Goal: Information Seeking & Learning: Learn about a topic

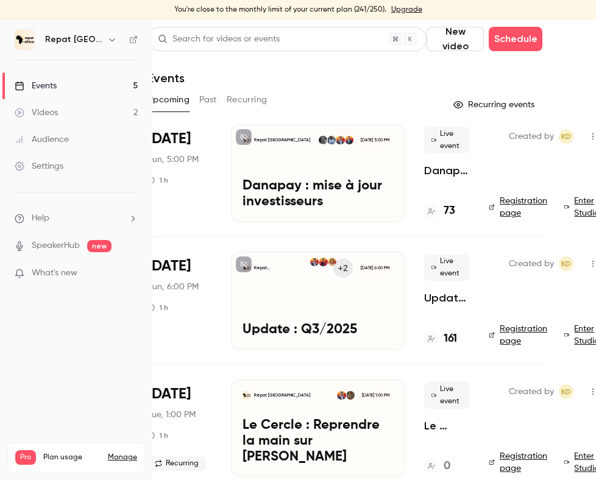
scroll to position [0, 35]
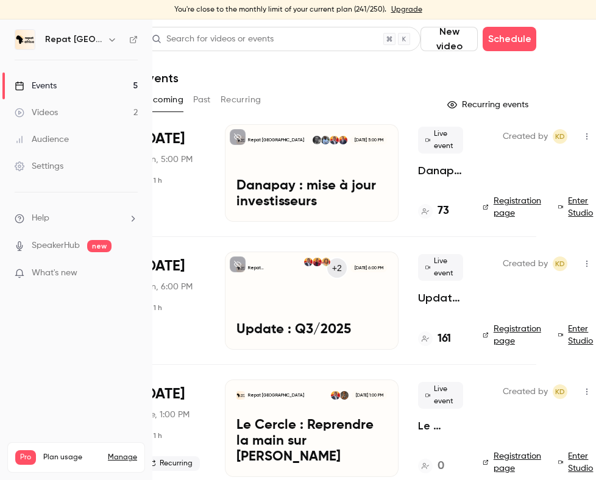
click at [200, 105] on button "Past" at bounding box center [202, 99] width 18 height 19
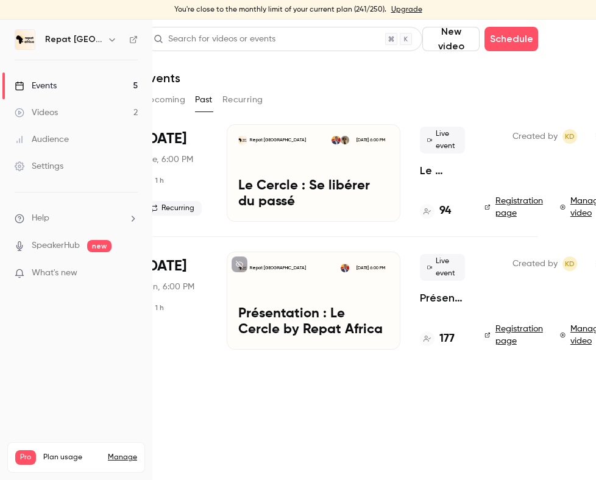
scroll to position [0, 43]
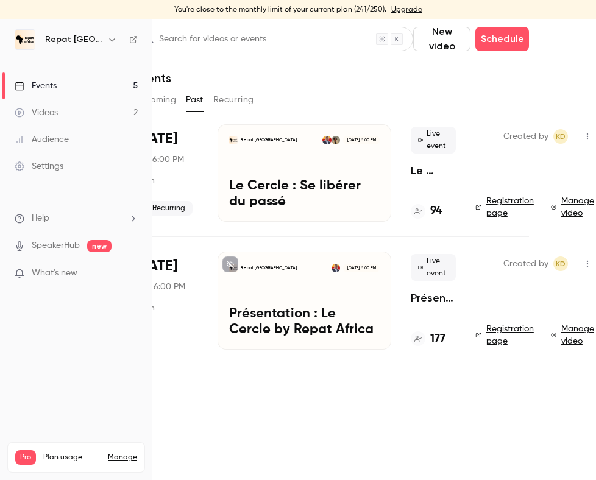
click at [344, 200] on p "Le Cercle : Se libérer du passé" at bounding box center [304, 195] width 151 height 32
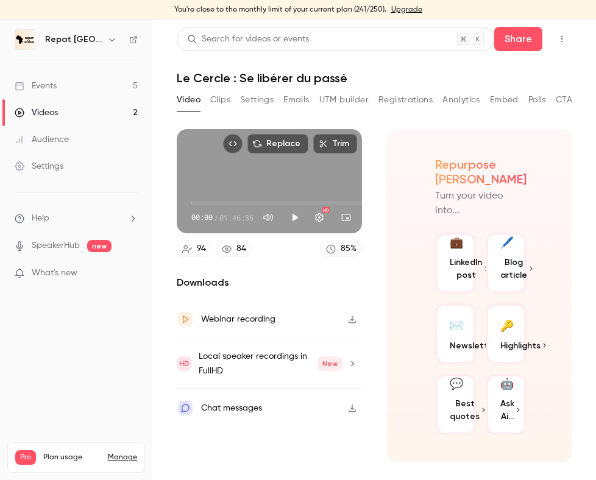
click at [424, 96] on button "CTA" at bounding box center [564, 99] width 16 height 19
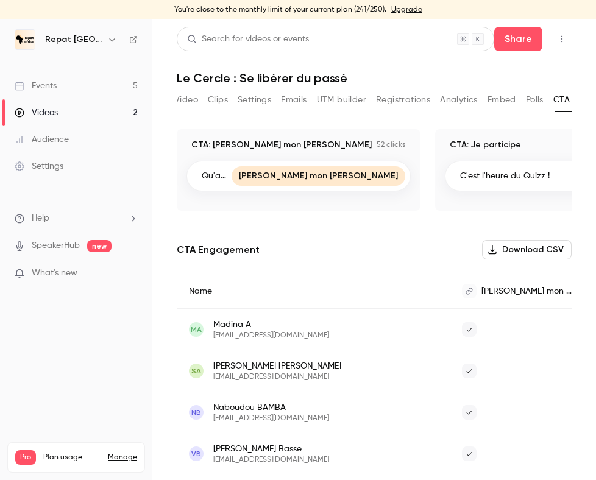
click at [424, 103] on button "Analytics" at bounding box center [459, 99] width 38 height 19
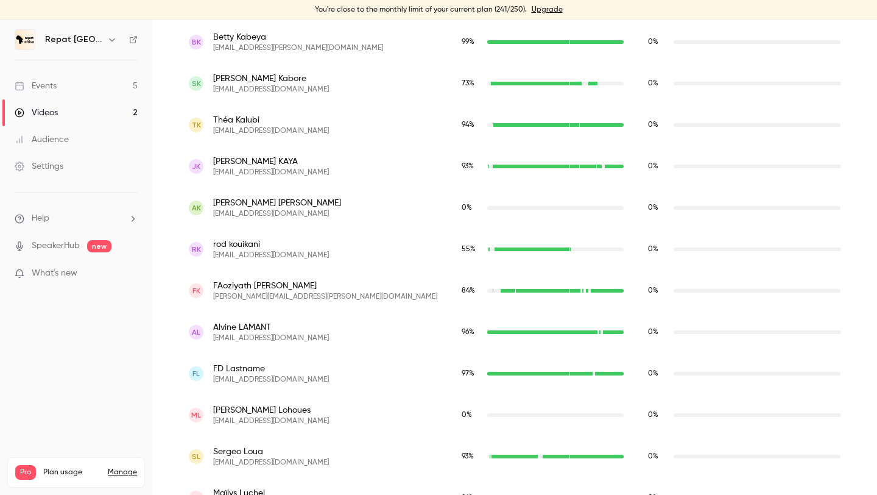
scroll to position [2214, 0]
